Goal: Find specific page/section: Find specific page/section

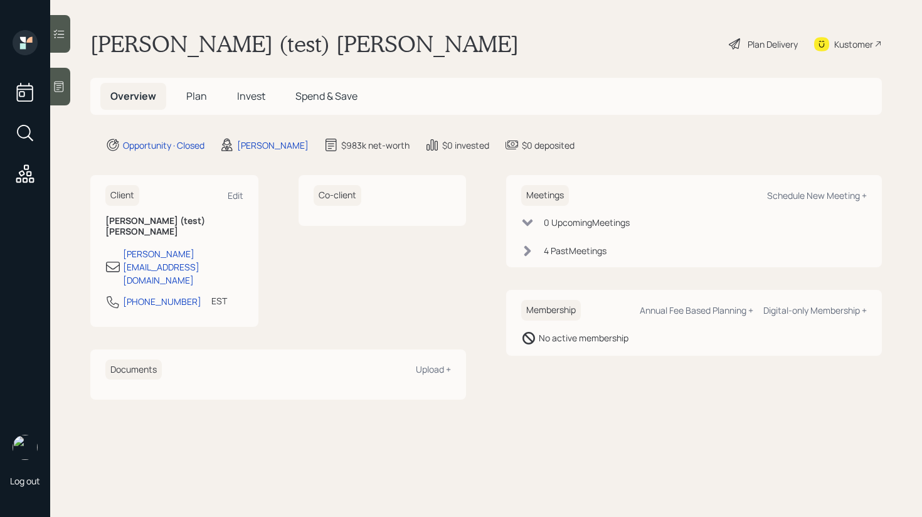
click at [189, 96] on span "Plan" at bounding box center [196, 96] width 21 height 14
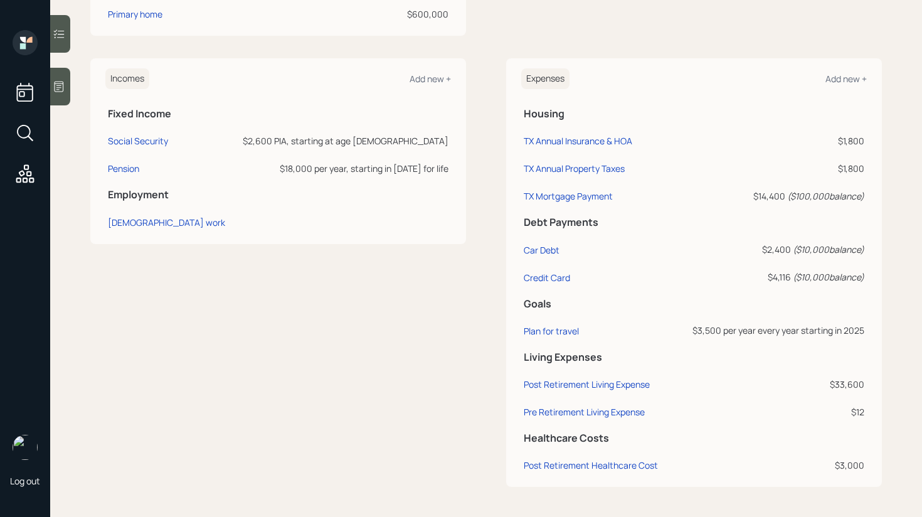
scroll to position [509, 0]
